Goal: Transaction & Acquisition: Purchase product/service

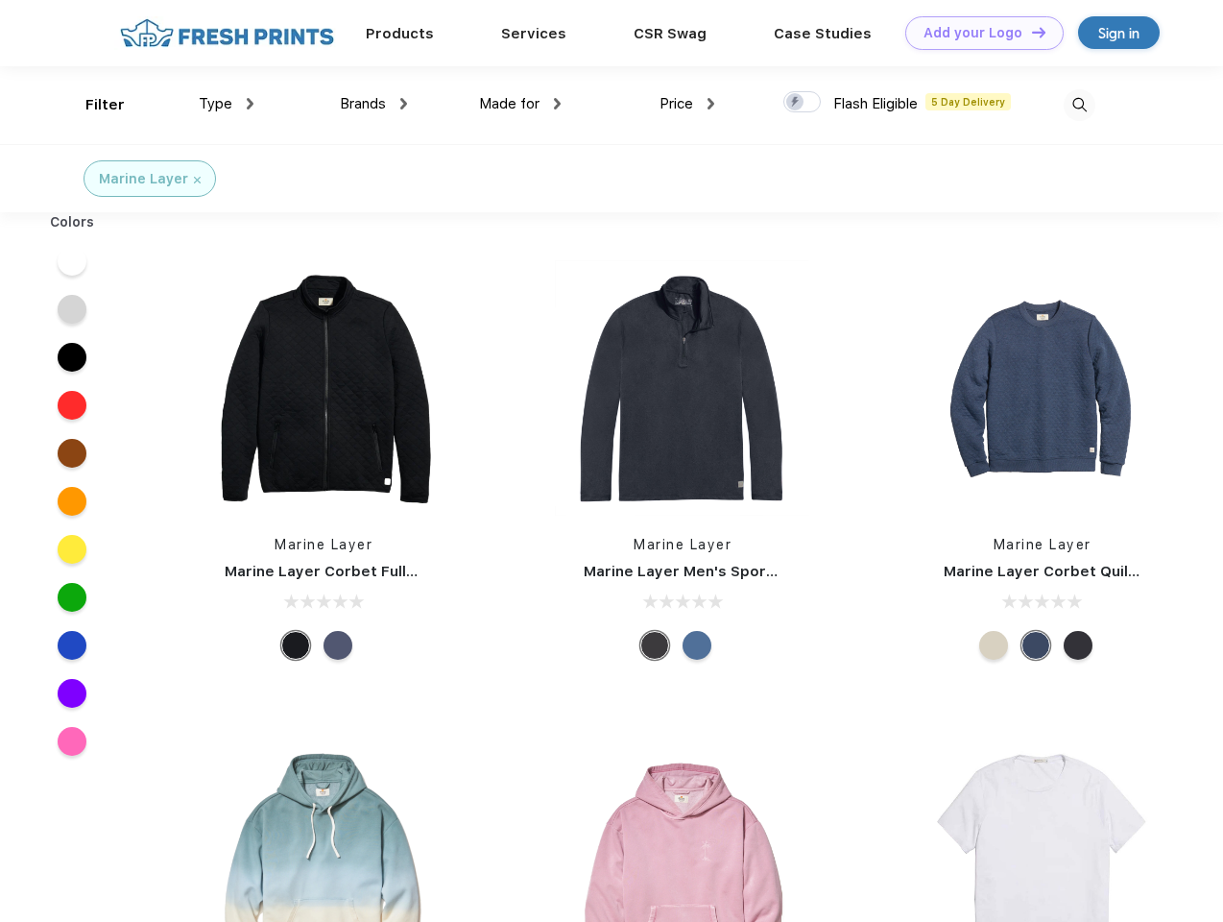
scroll to position [1, 0]
click at [977, 33] on link "Add your Logo Design Tool" at bounding box center [984, 33] width 158 height 34
click at [0, 0] on div "Design Tool" at bounding box center [0, 0] width 0 height 0
click at [1030, 32] on link "Add your Logo Design Tool" at bounding box center [984, 33] width 158 height 34
click at [92, 105] on div "Filter" at bounding box center [104, 105] width 39 height 22
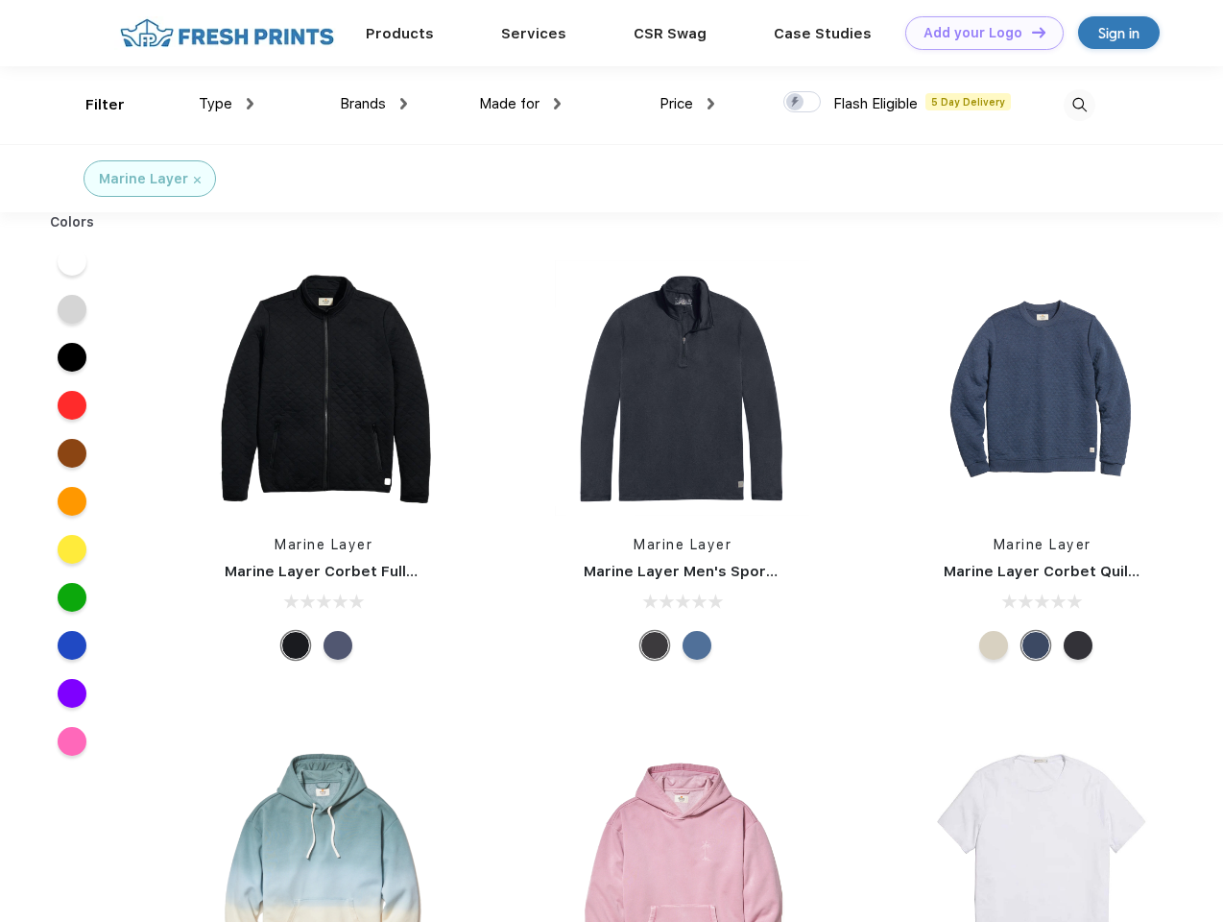
click at [227, 104] on span "Type" at bounding box center [216, 103] width 34 height 17
click at [374, 104] on span "Brands" at bounding box center [363, 103] width 46 height 17
click at [520, 104] on span "Made for" at bounding box center [509, 103] width 60 height 17
click at [688, 104] on span "Price" at bounding box center [677, 103] width 34 height 17
click at [803, 103] on div at bounding box center [802, 101] width 37 height 21
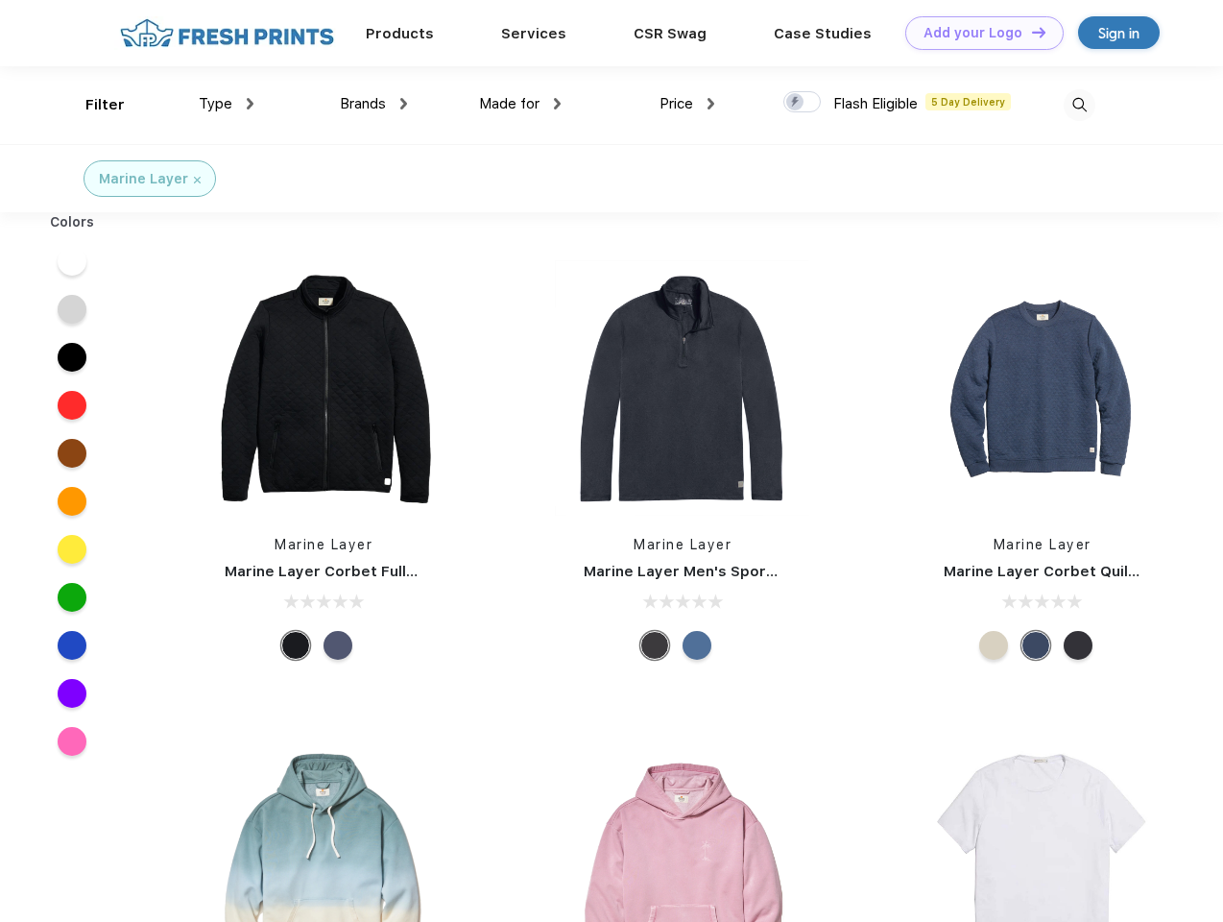
click at [796, 103] on input "checkbox" at bounding box center [790, 96] width 12 height 12
click at [1079, 105] on img at bounding box center [1080, 105] width 32 height 32
